Goal: Find specific page/section: Find specific page/section

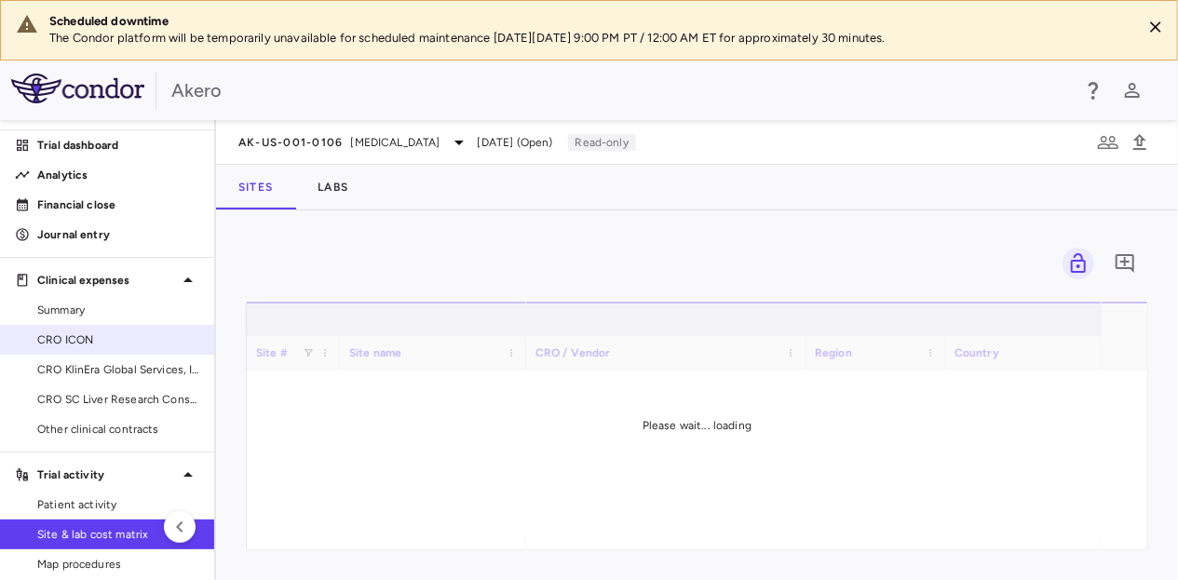
scroll to position [88, 0]
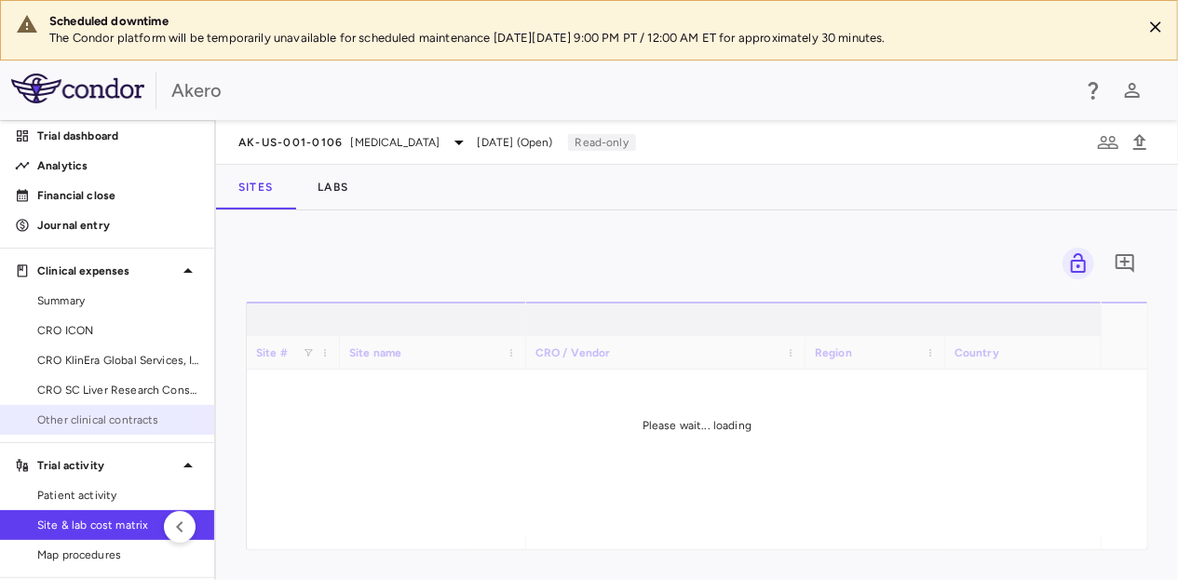
click at [88, 422] on span "Other clinical contracts" at bounding box center [118, 420] width 162 height 17
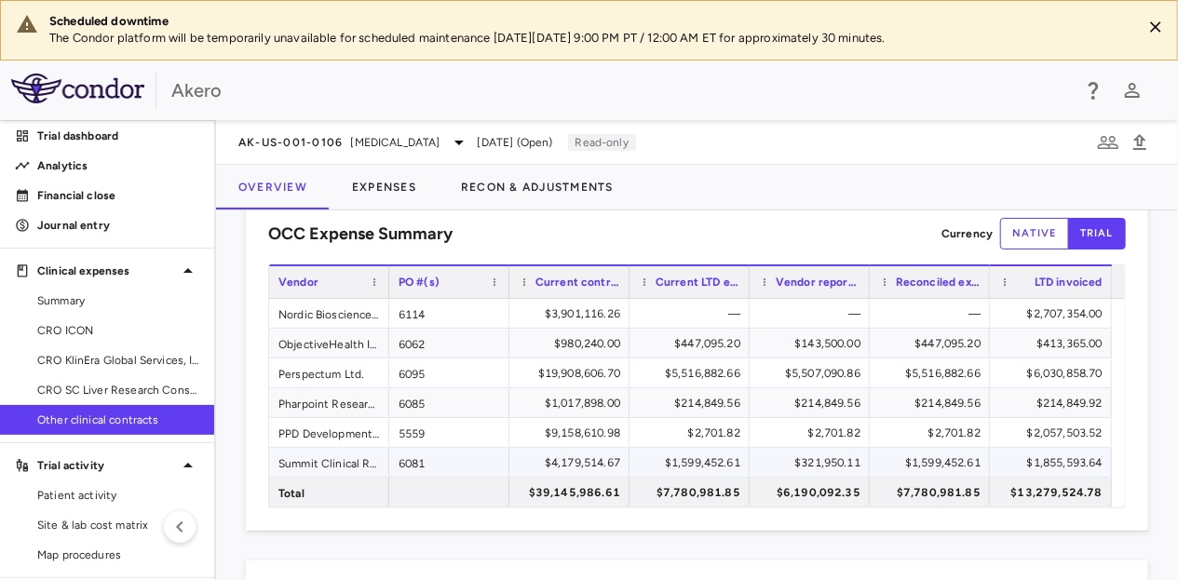
scroll to position [46, 0]
click at [352, 455] on div "Summit Clinical Research, LLC" at bounding box center [329, 461] width 120 height 29
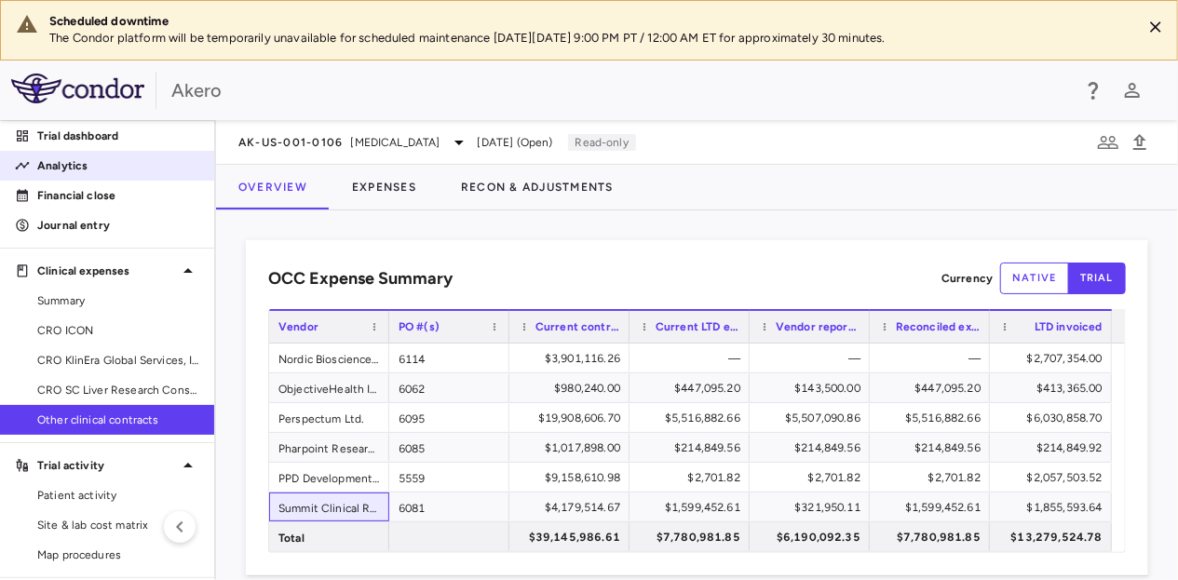
scroll to position [0, 0]
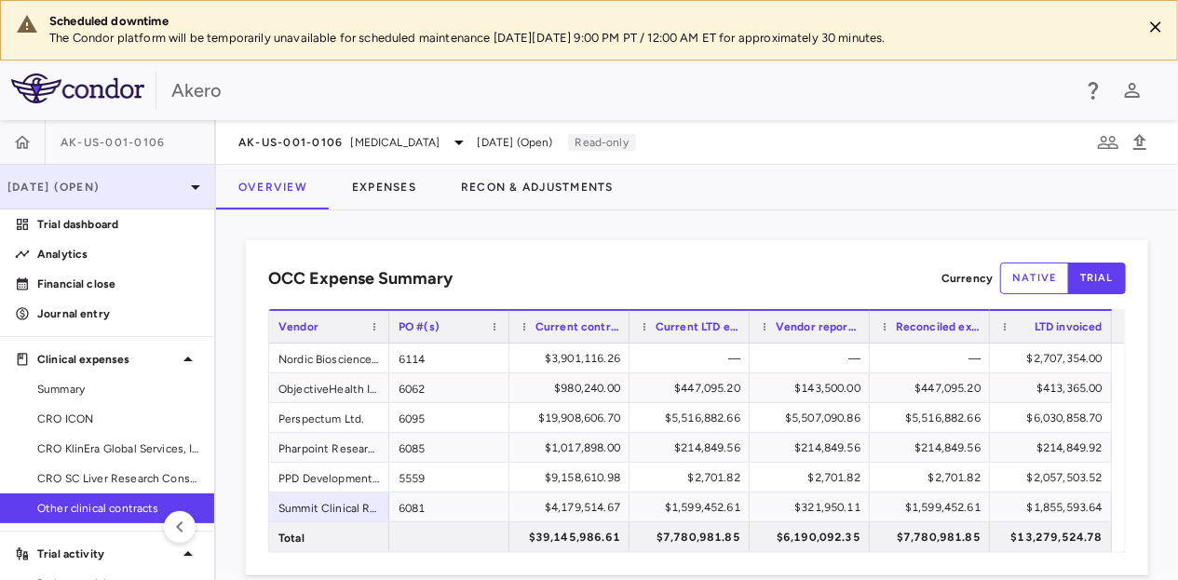
click at [184, 183] on icon at bounding box center [195, 187] width 22 height 22
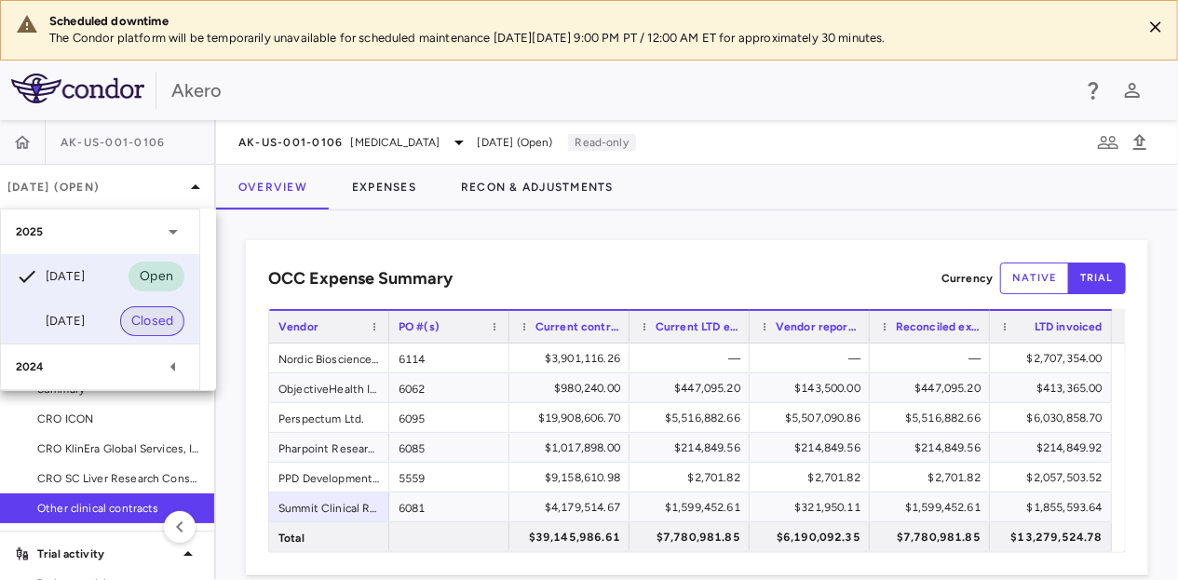
click at [120, 331] on span "Closed" at bounding box center [152, 321] width 64 height 20
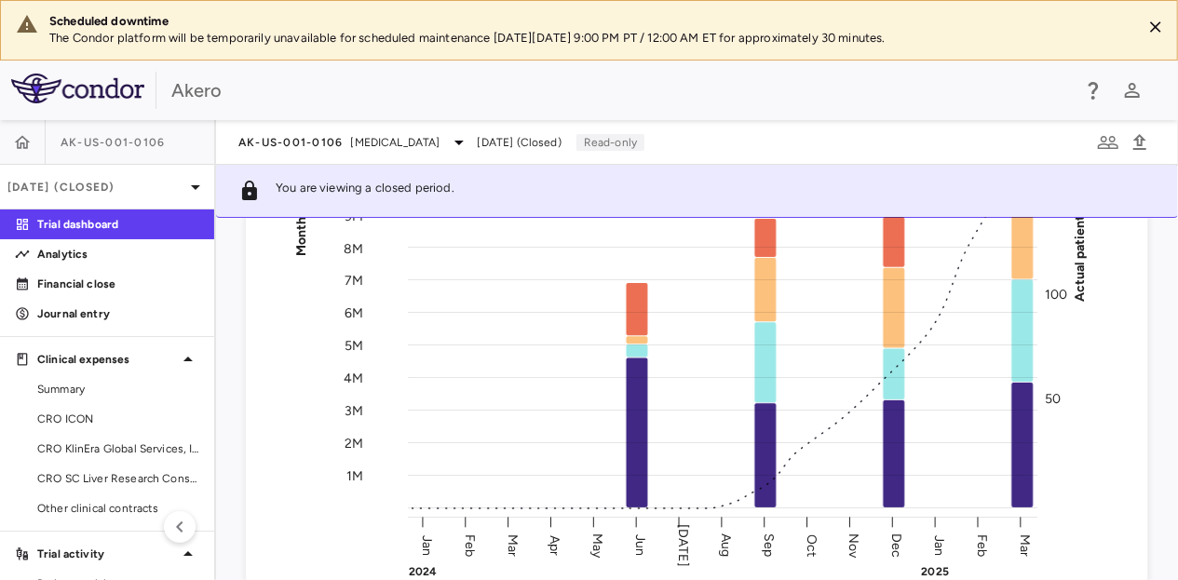
scroll to position [269, 0]
click at [88, 508] on span "Other clinical contracts" at bounding box center [118, 508] width 162 height 17
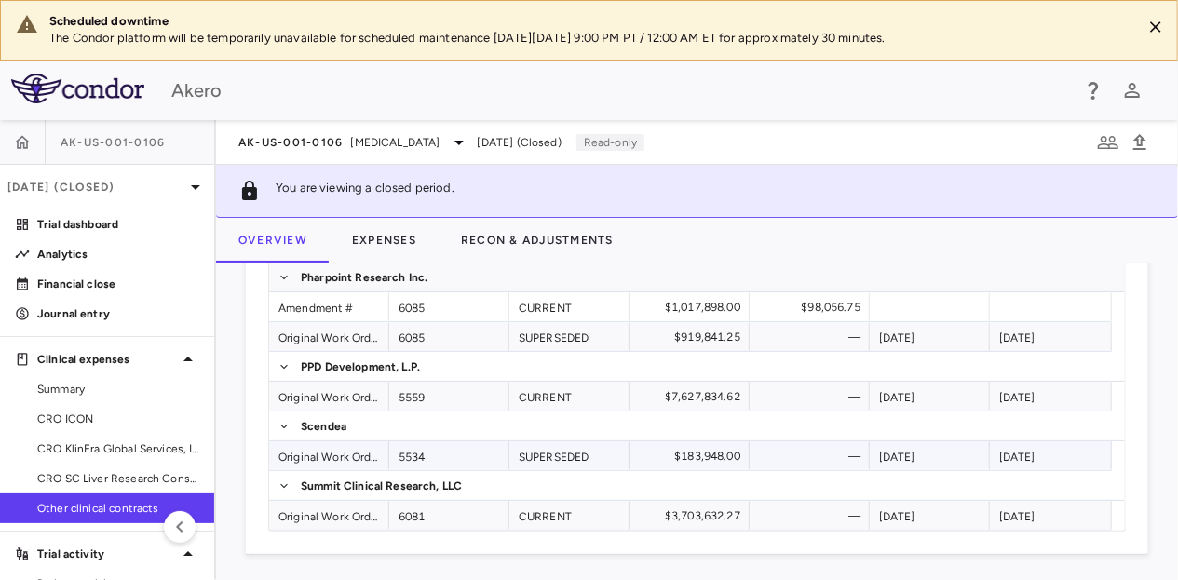
scroll to position [941, 0]
click at [393, 245] on button "Expenses" at bounding box center [384, 240] width 109 height 45
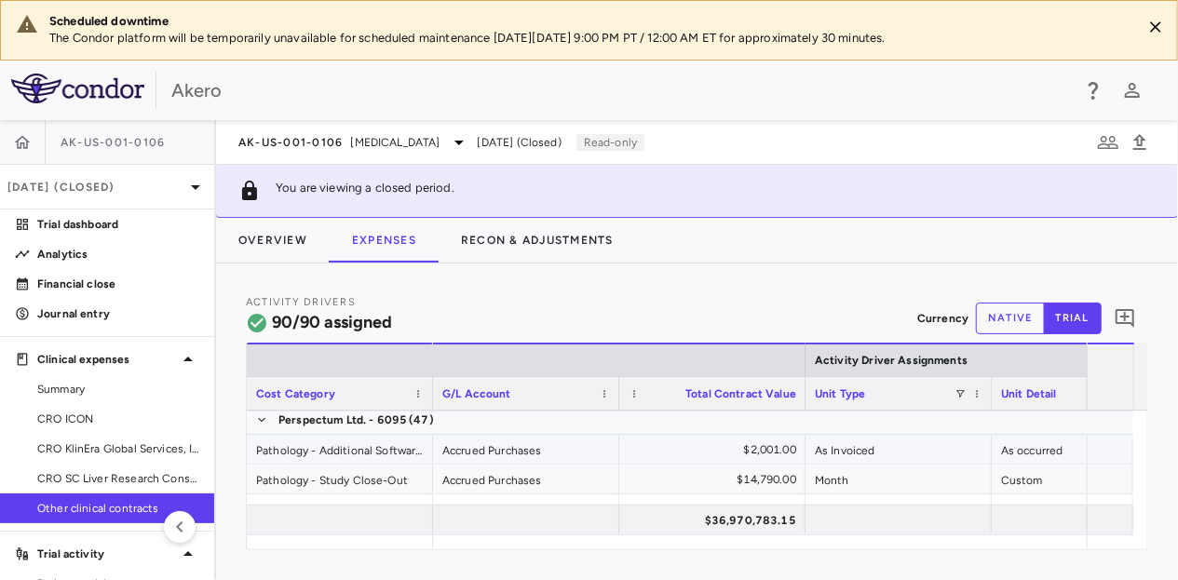
scroll to position [667, 0]
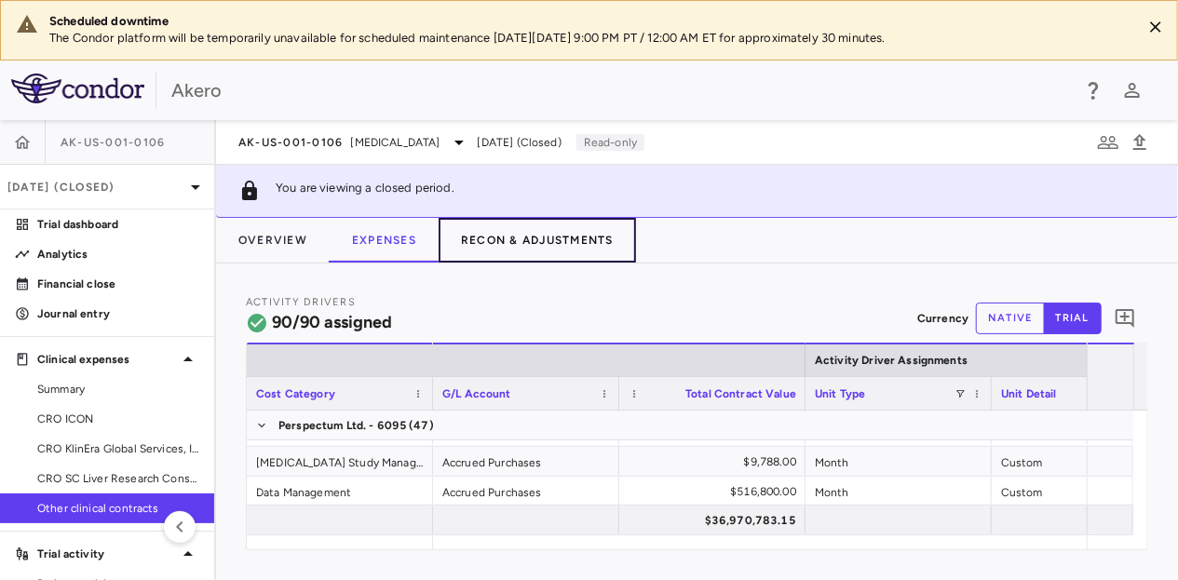
click at [510, 254] on button "Recon & Adjustments" at bounding box center [537, 240] width 197 height 45
